Goal: Information Seeking & Learning: Learn about a topic

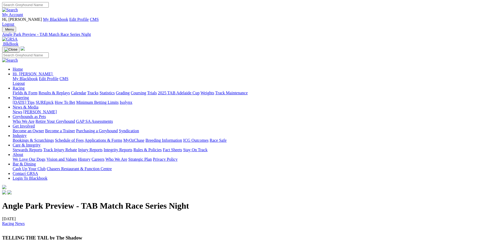
click at [18, 37] on img at bounding box center [10, 39] width 16 height 5
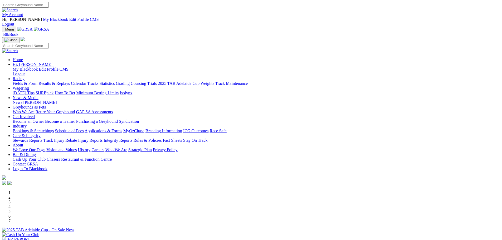
click at [37, 81] on link "Fields & Form" at bounding box center [25, 83] width 25 height 4
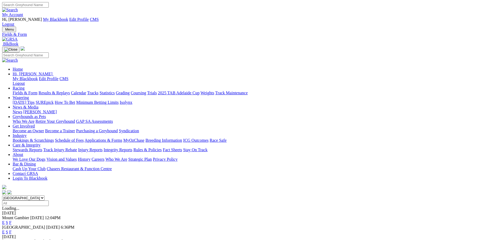
click at [12, 230] on link "F" at bounding box center [10, 232] width 2 height 4
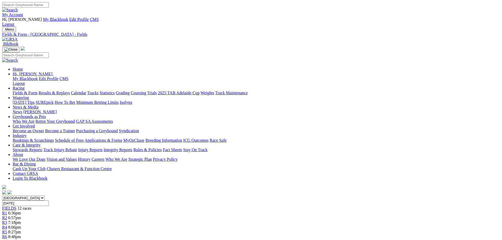
click at [18, 37] on img at bounding box center [10, 39] width 16 height 5
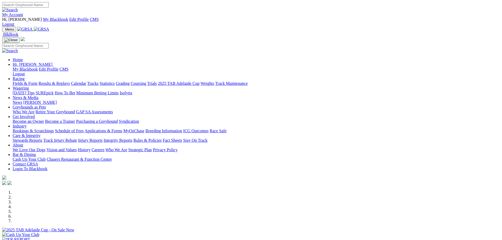
click at [37, 81] on link "Fields & Form" at bounding box center [25, 83] width 25 height 4
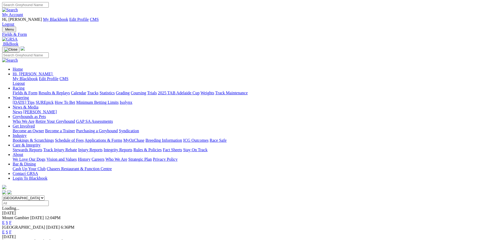
click at [12, 230] on link "F" at bounding box center [10, 232] width 2 height 4
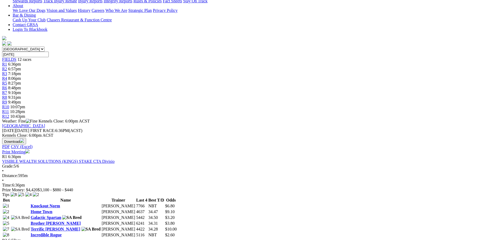
scroll to position [158, 0]
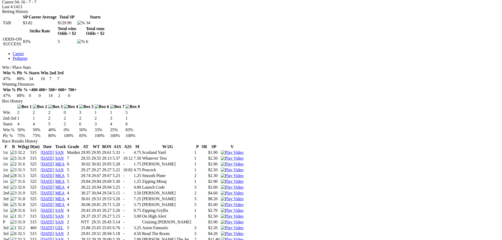
scroll to position [290, 0]
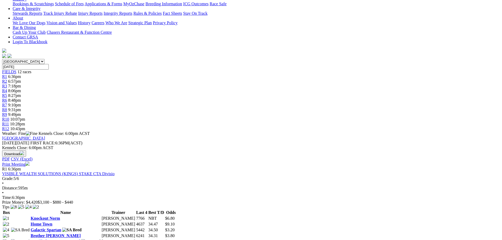
scroll to position [132, 0]
